Goal: Information Seeking & Learning: Find specific fact

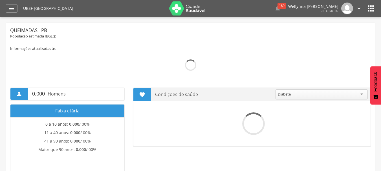
click at [13, 11] on icon "" at bounding box center [11, 8] width 7 height 7
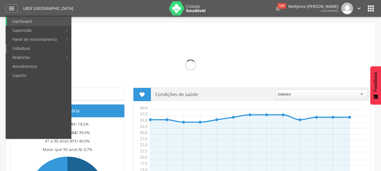
click at [23, 49] on link "Indivíduos" at bounding box center [39, 48] width 64 height 9
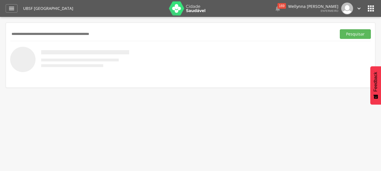
click at [86, 36] on input "text" at bounding box center [172, 34] width 324 height 10
click at [85, 36] on input "text" at bounding box center [172, 34] width 324 height 10
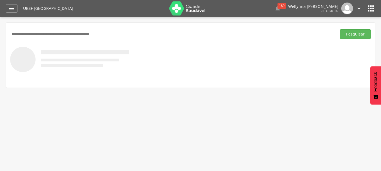
click at [34, 36] on input "text" at bounding box center [172, 34] width 324 height 10
type input "**********"
click at [340, 29] on button "Pesquisar" at bounding box center [355, 34] width 31 height 10
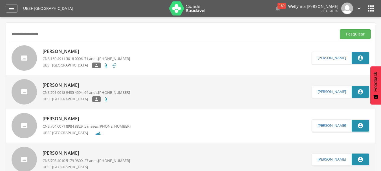
click at [73, 62] on div "[PERSON_NAME] CNS: 160 4911 3018 0006 , 71 anos, [PHONE_NUMBER] [GEOGRAPHIC_DAT…" at bounding box center [86, 58] width 87 height 23
type input "**********"
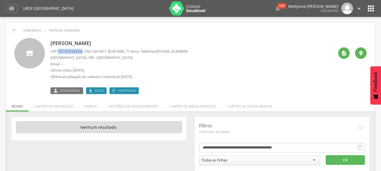
drag, startPoint x: 58, startPoint y: 51, endPoint x: 85, endPoint y: 50, distance: 26.2
click at [85, 50] on p "CPF: 191.078.544-04 , CNS: [PHONE_NUMBER] , 71 anos, Telefone: [PHONE_NUMBER]" at bounding box center [118, 51] width 137 height 5
copy span "191.078.544-04"
click at [18, 31] on div " Indivíduos  Perfil do Indivíduo" at bounding box center [190, 30] width 360 height 7
click at [16, 27] on icon "" at bounding box center [14, 30] width 7 height 7
